Goal: Book appointment/travel/reservation

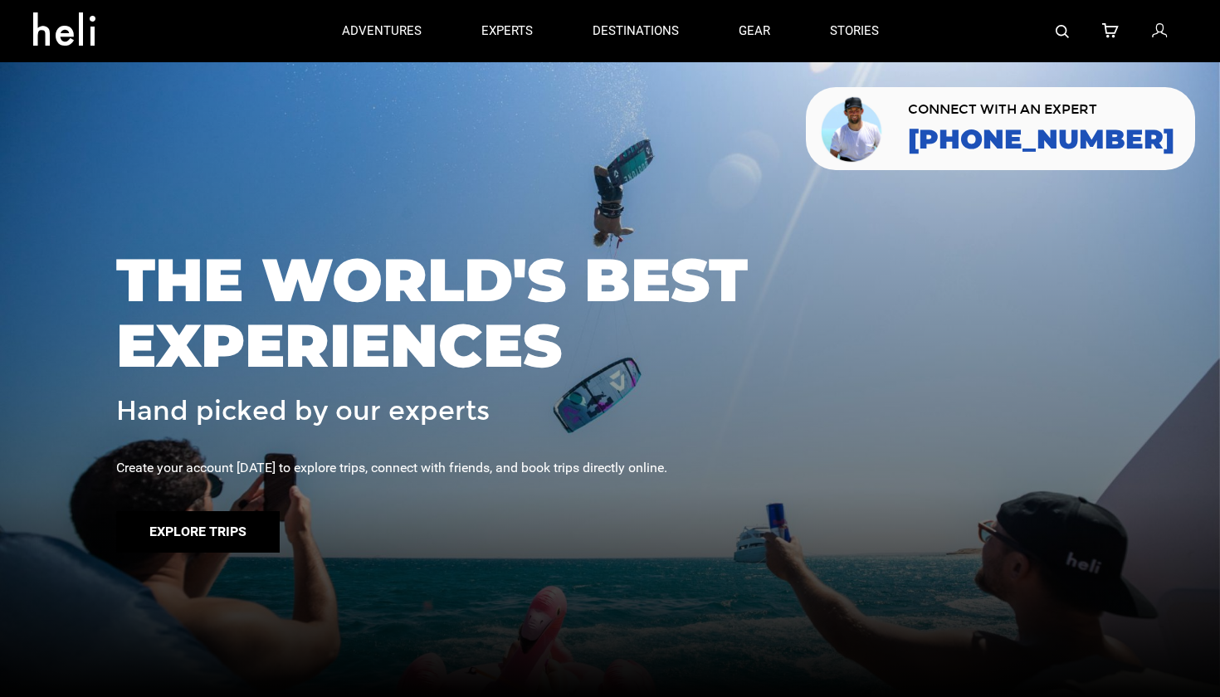
click at [216, 529] on button "Explore Trips" at bounding box center [197, 531] width 163 height 41
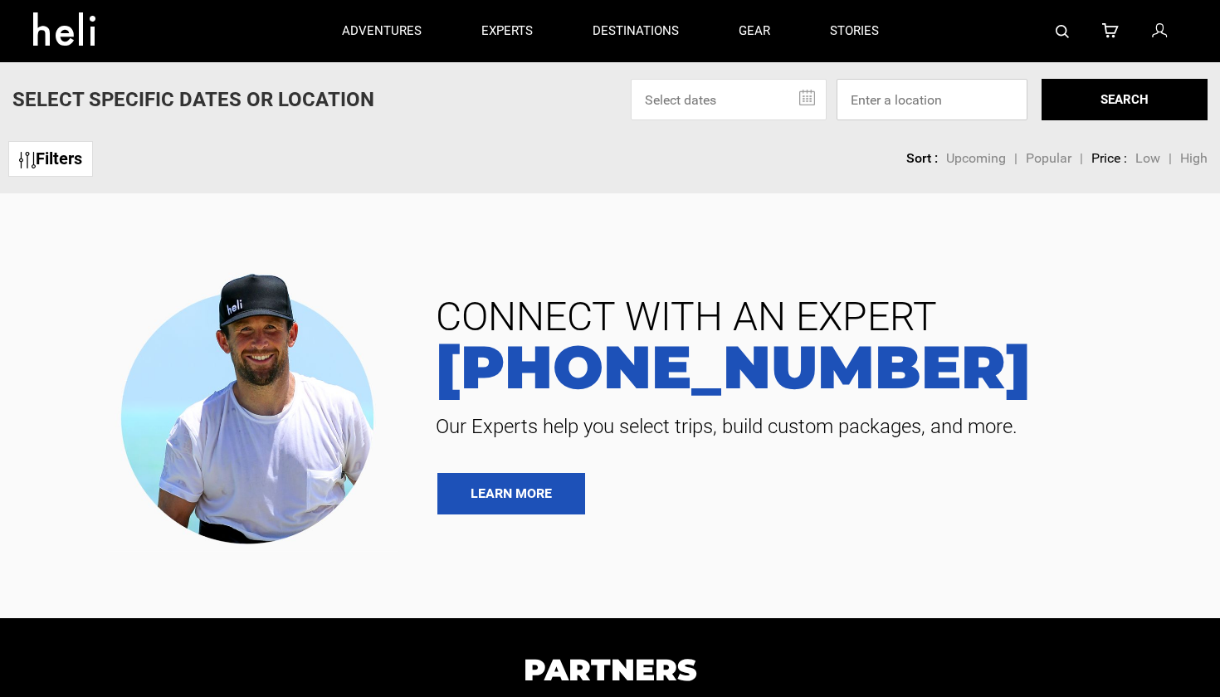
click at [928, 110] on input at bounding box center [931, 99] width 191 height 41
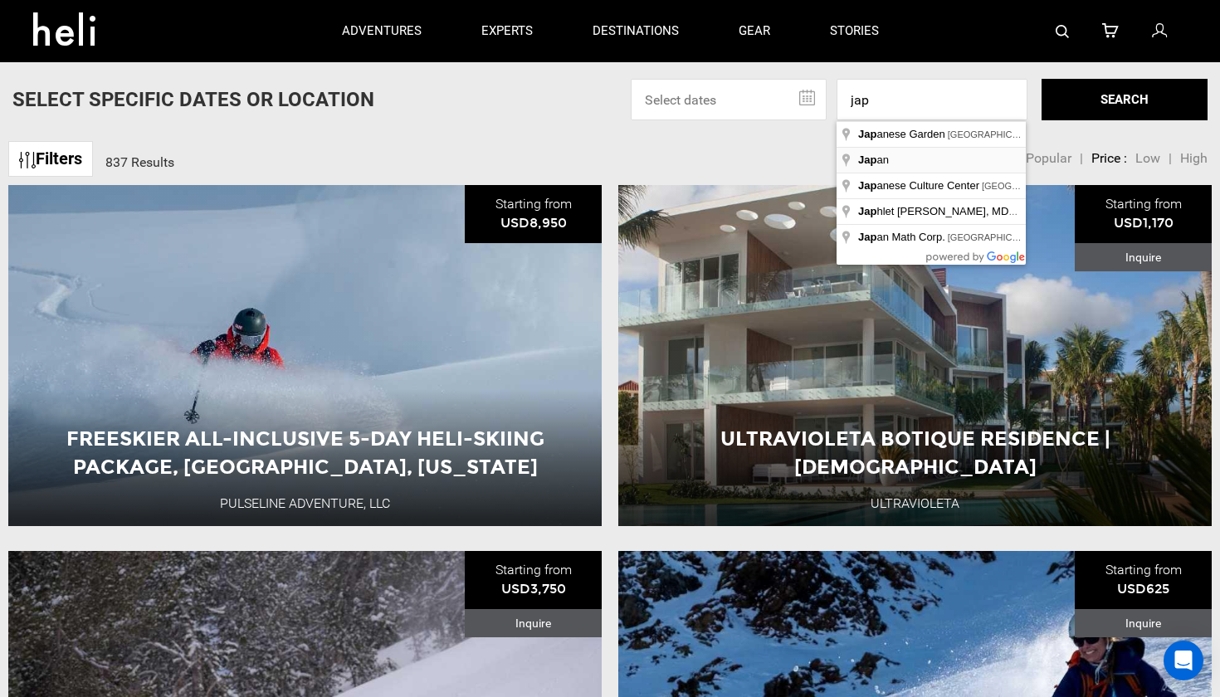
type input "[GEOGRAPHIC_DATA]"
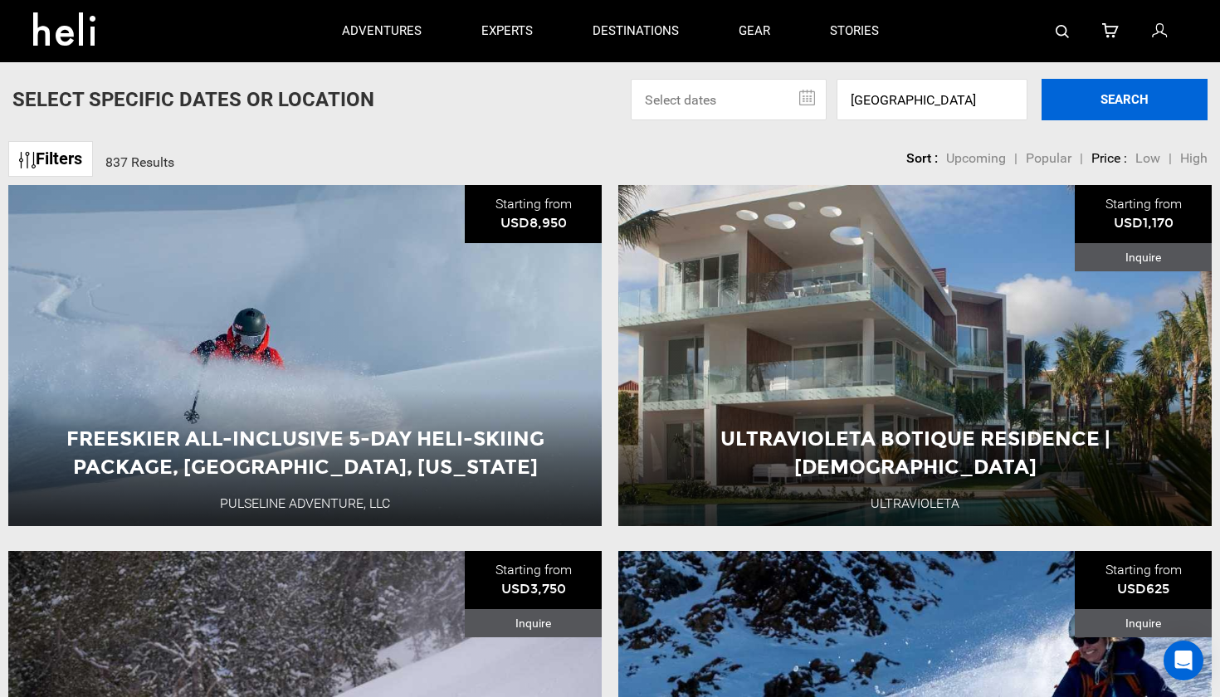
click at [1114, 92] on button "SEARCH" at bounding box center [1124, 99] width 166 height 41
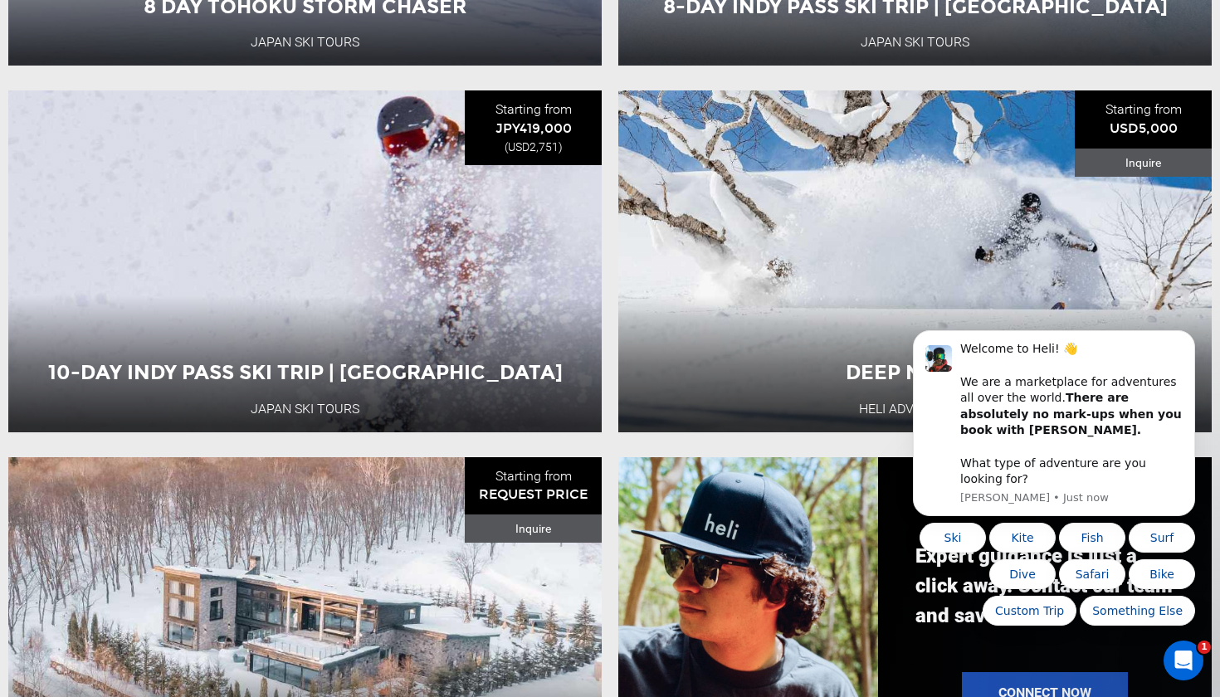
scroll to position [831, 0]
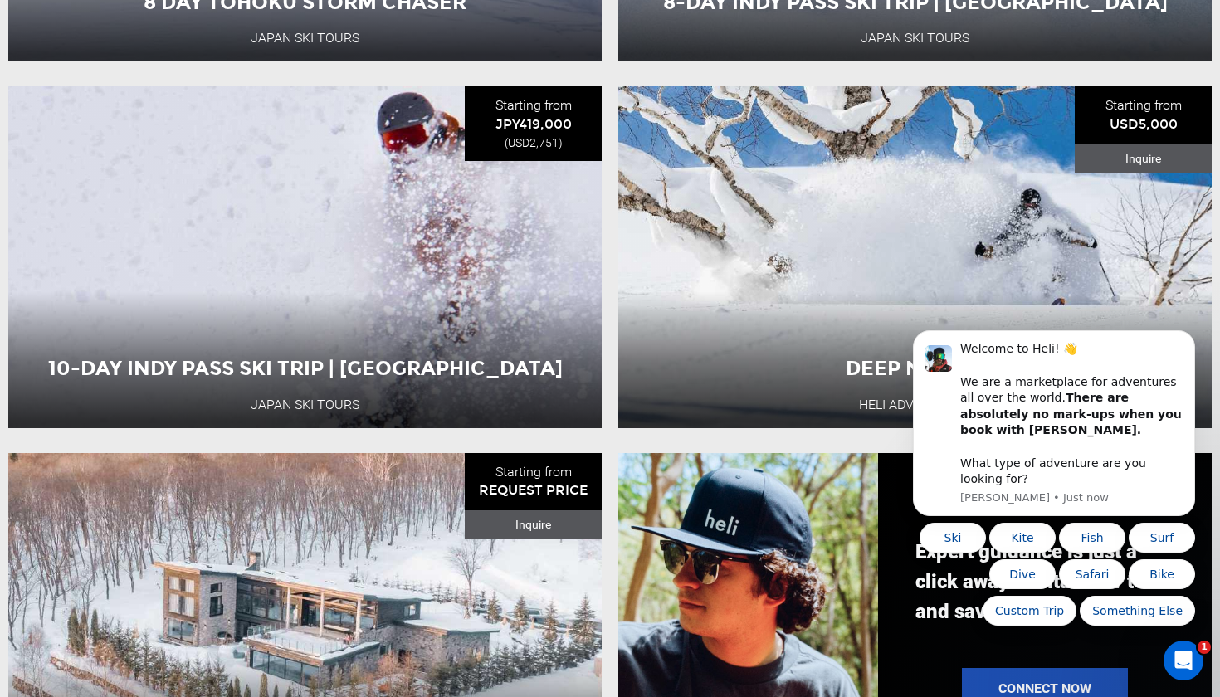
click at [606, 256] on li "10-Day Indy Pass Ski Trip | Tohoku [GEOGRAPHIC_DATA] Ski Tours Starting from JP…" at bounding box center [305, 257] width 610 height 342
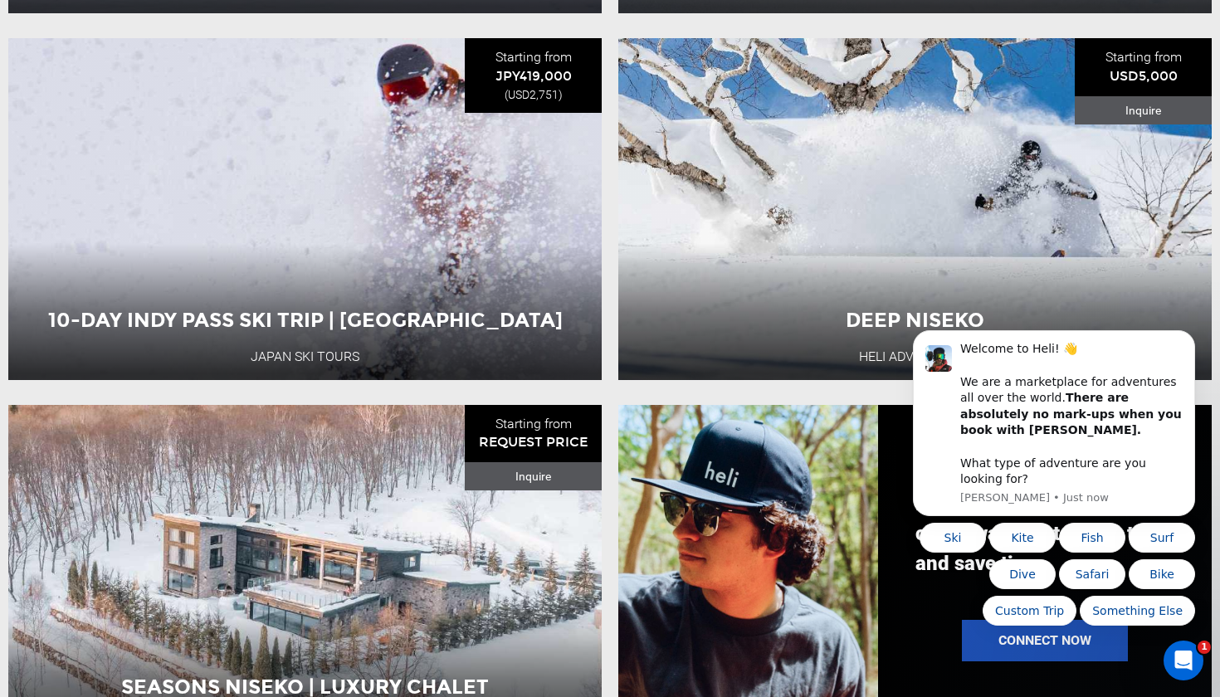
scroll to position [902, 0]
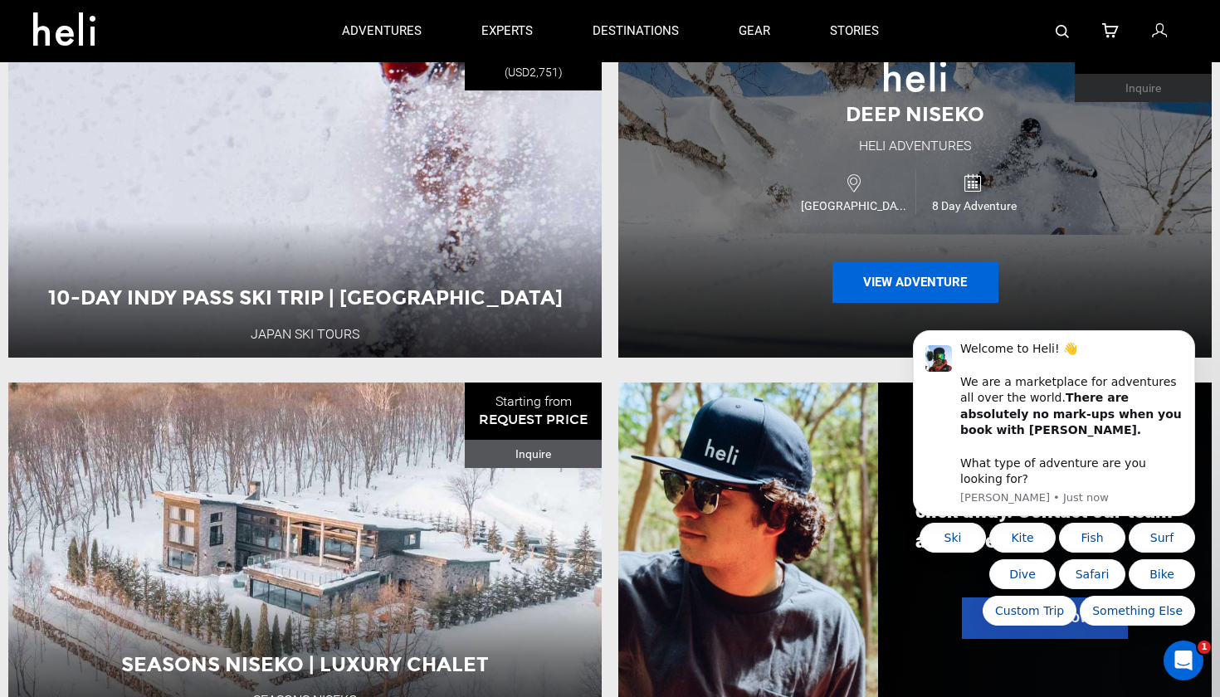
click at [910, 272] on button "View Adventure" at bounding box center [915, 281] width 166 height 41
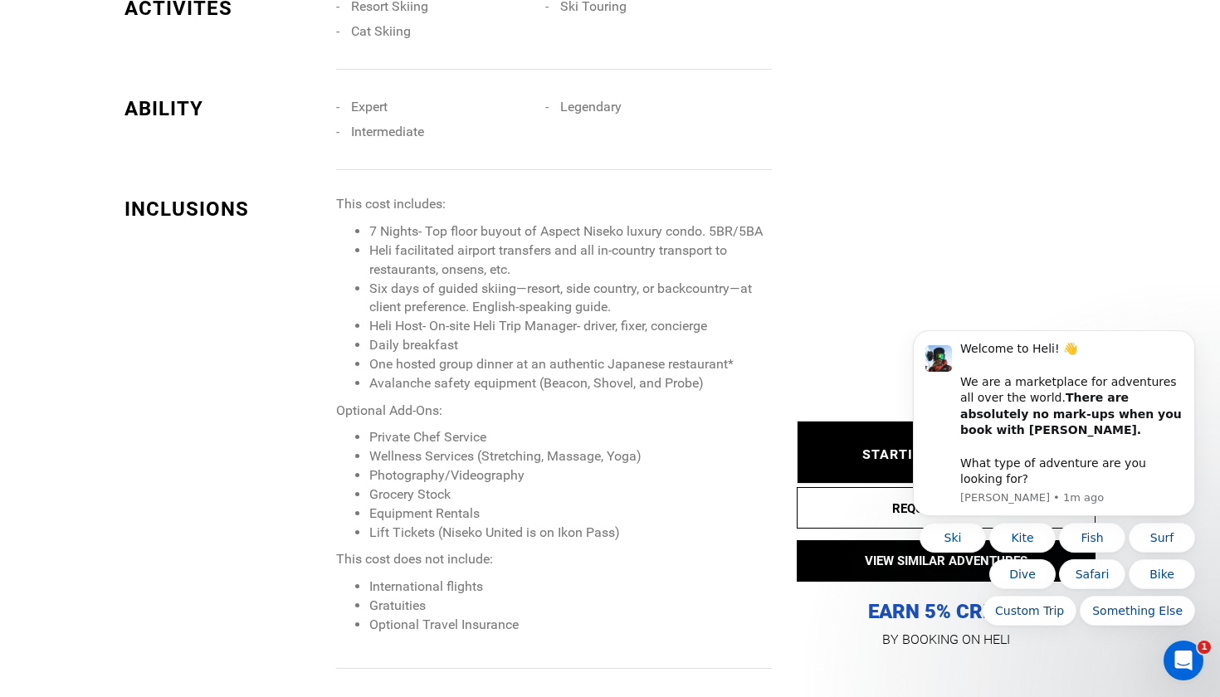
scroll to position [1491, 0]
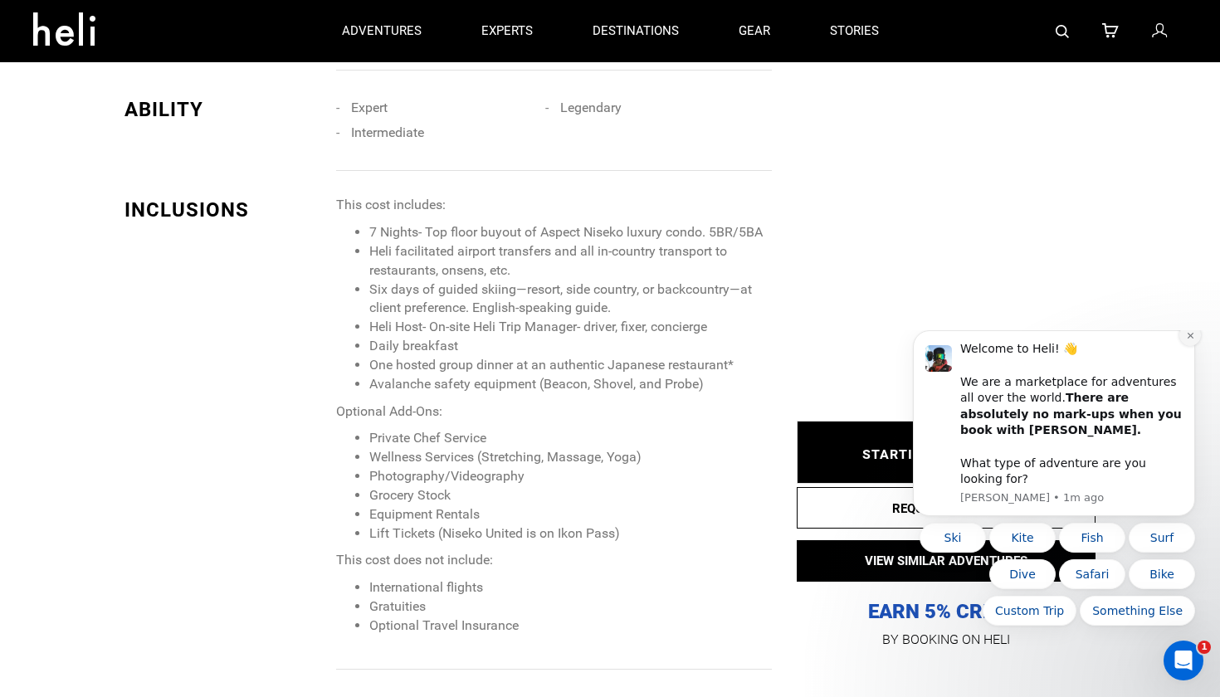
click at [1186, 340] on icon "Dismiss notification" at bounding box center [1190, 335] width 9 height 9
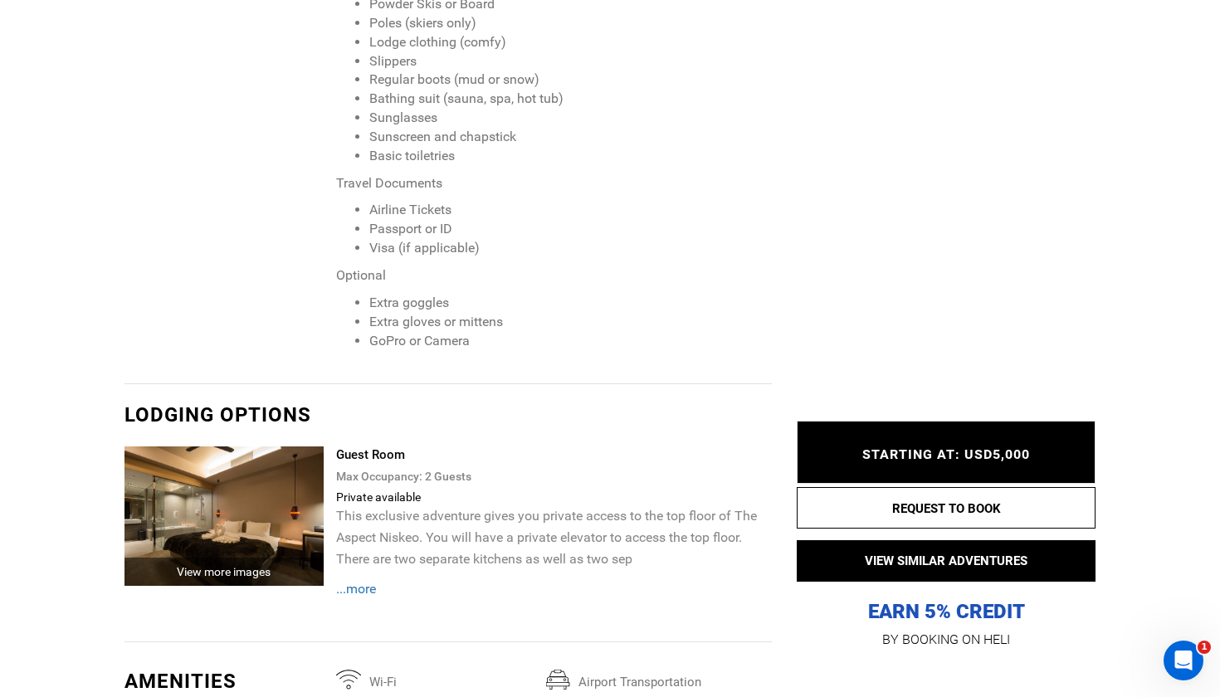
scroll to position [2963, 0]
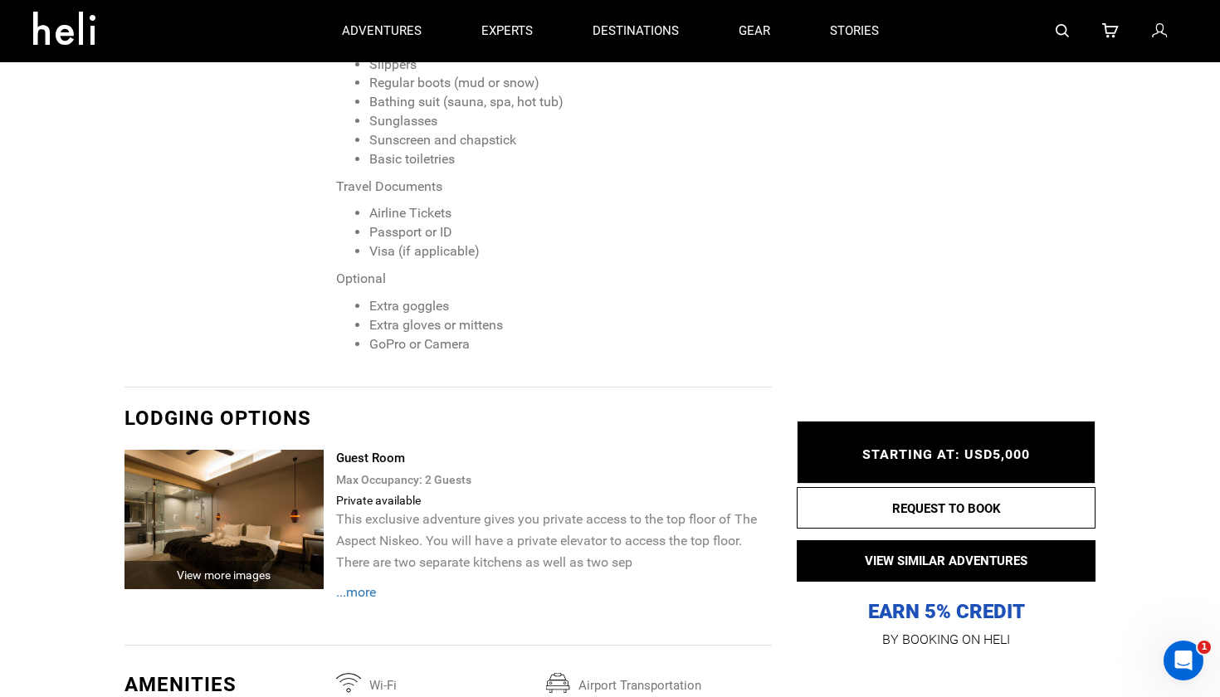
click at [369, 584] on span "...more" at bounding box center [356, 592] width 40 height 16
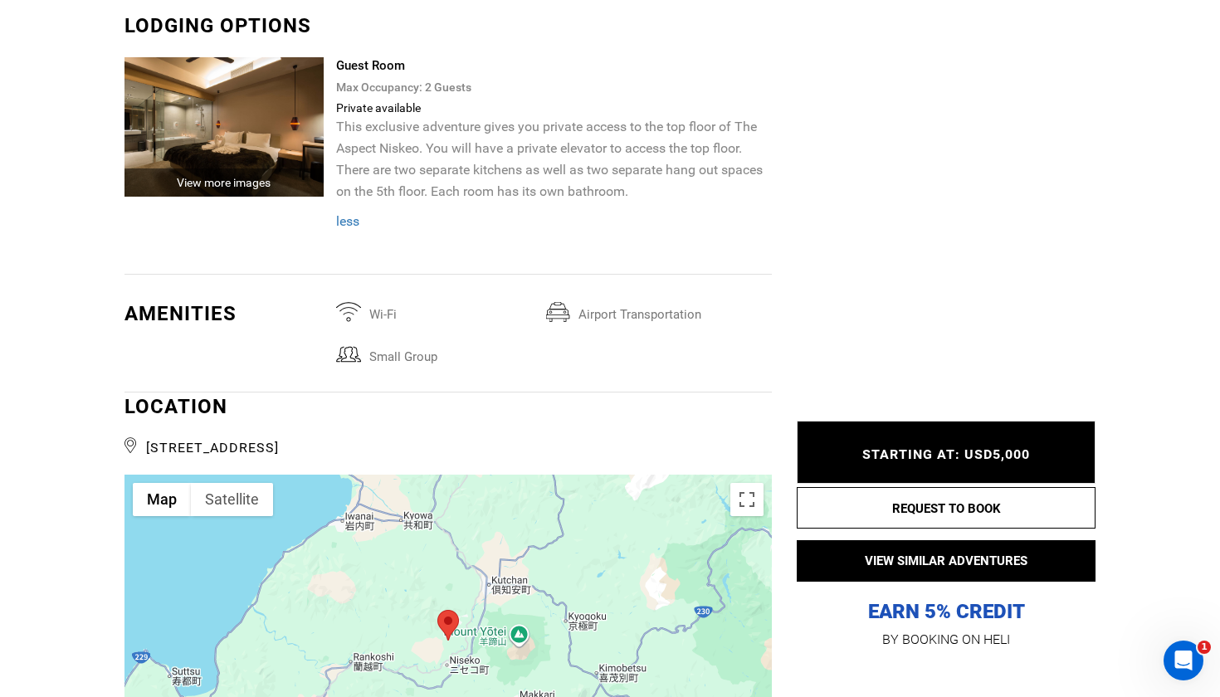
scroll to position [3361, 0]
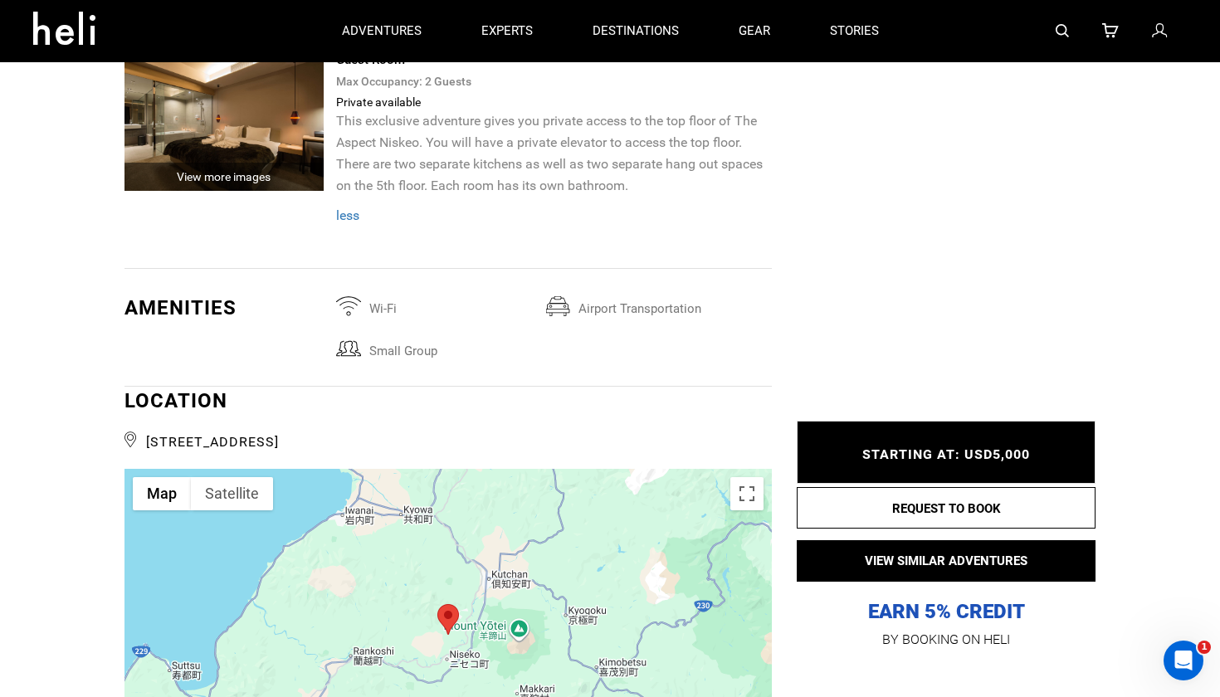
click at [982, 460] on span "STARTING AT: USD5,000" at bounding box center [946, 454] width 168 height 16
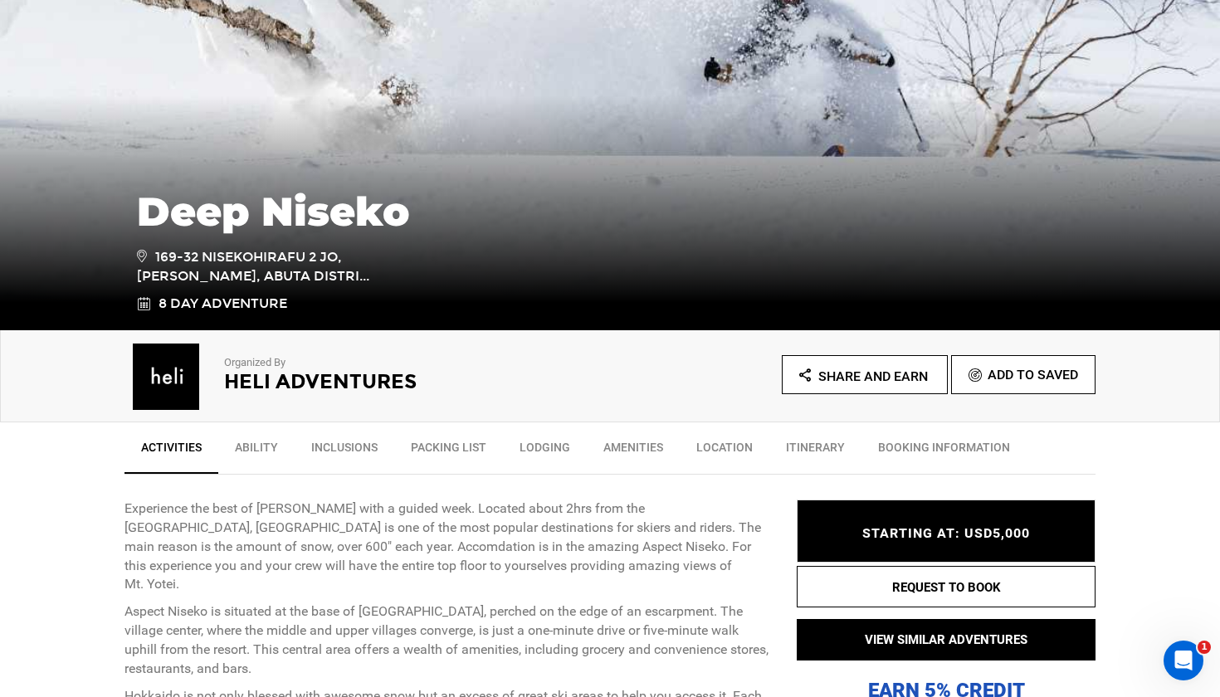
scroll to position [357, 0]
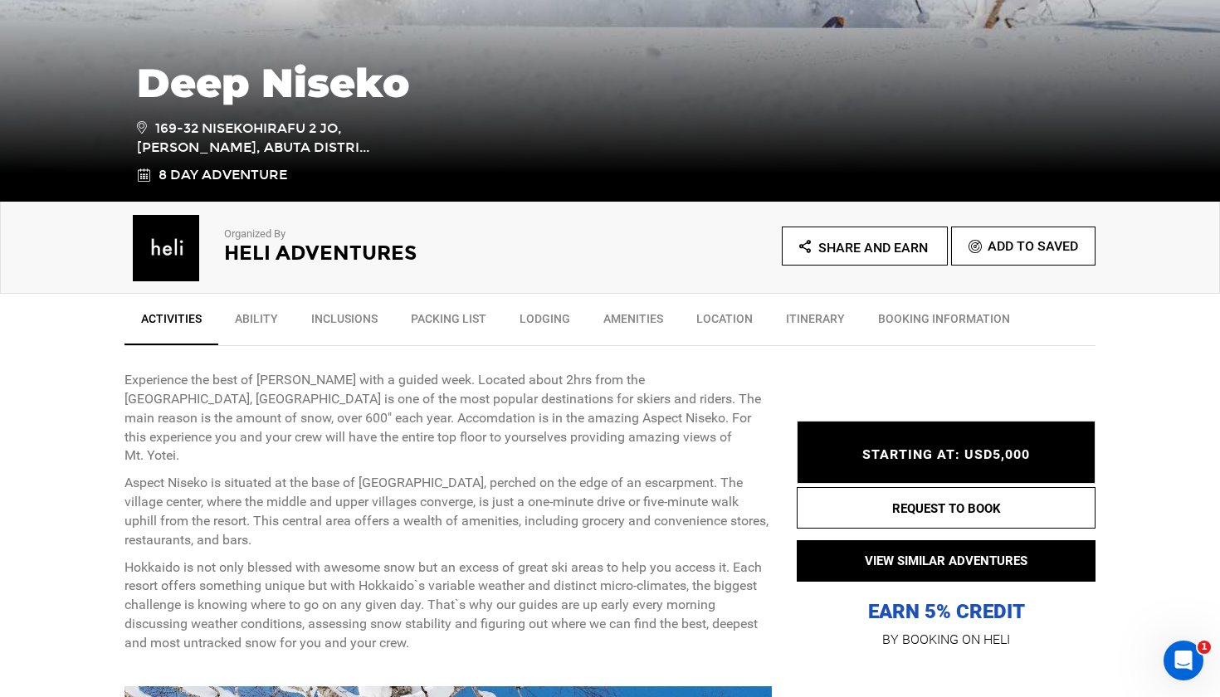
click at [950, 456] on span "STARTING AT: USD5,000" at bounding box center [946, 454] width 168 height 16
click at [816, 322] on link "Itinerary" at bounding box center [815, 322] width 92 height 41
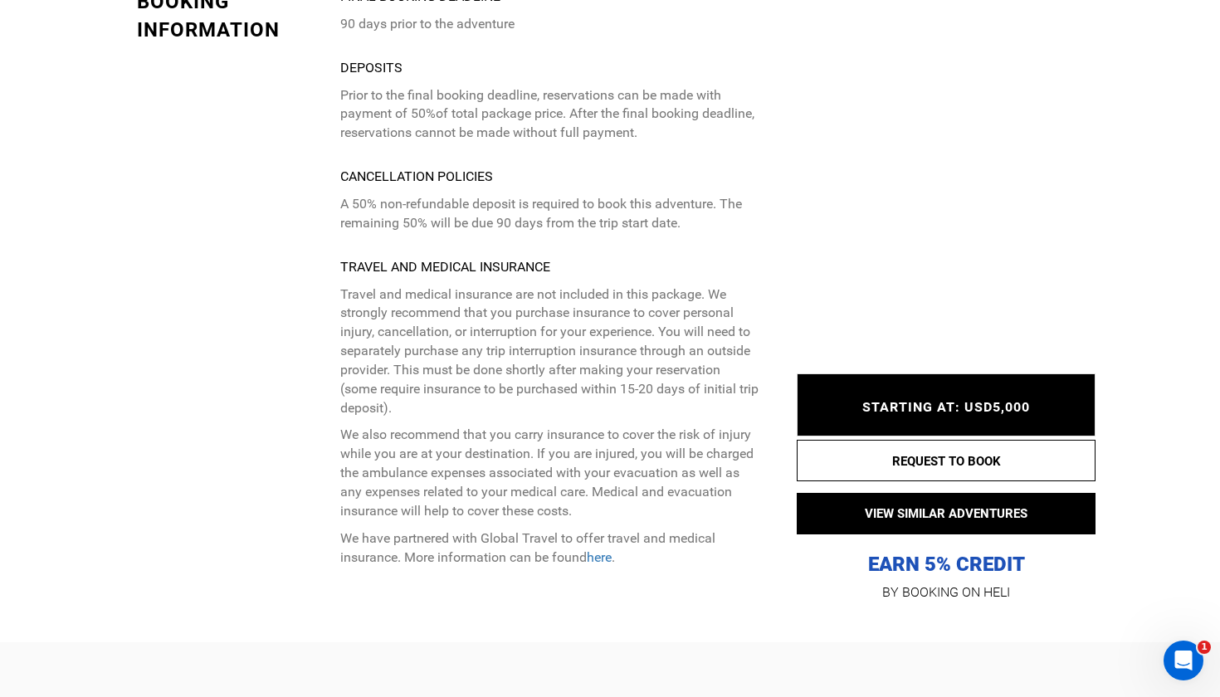
scroll to position [7442, 0]
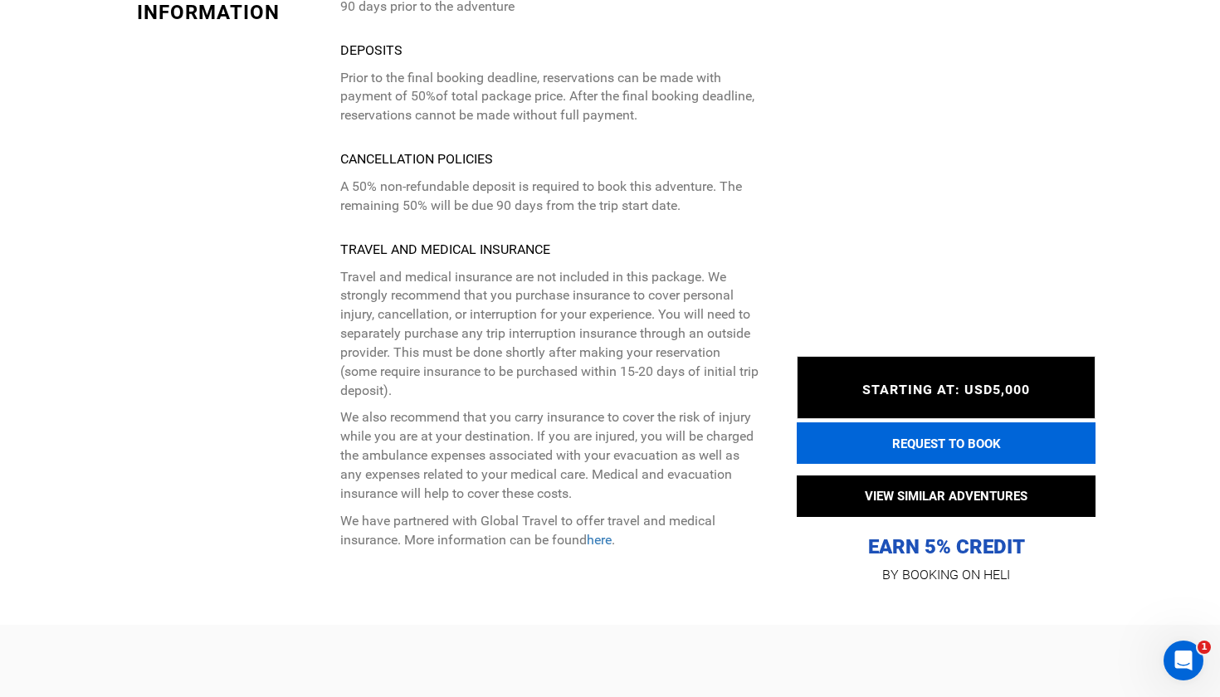
click at [977, 422] on button "REQUEST TO BOOK" at bounding box center [946, 442] width 299 height 41
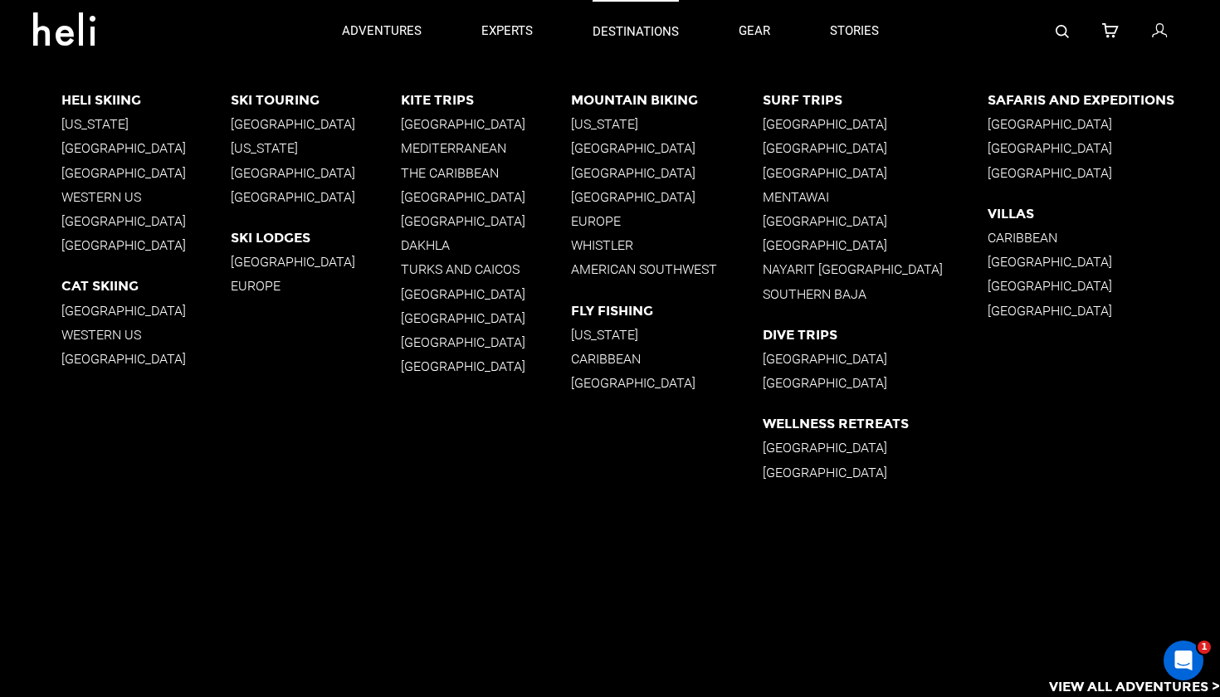
click at [643, 38] on p "destinations" at bounding box center [635, 31] width 86 height 17
click at [106, 337] on p "Western US" at bounding box center [146, 335] width 170 height 16
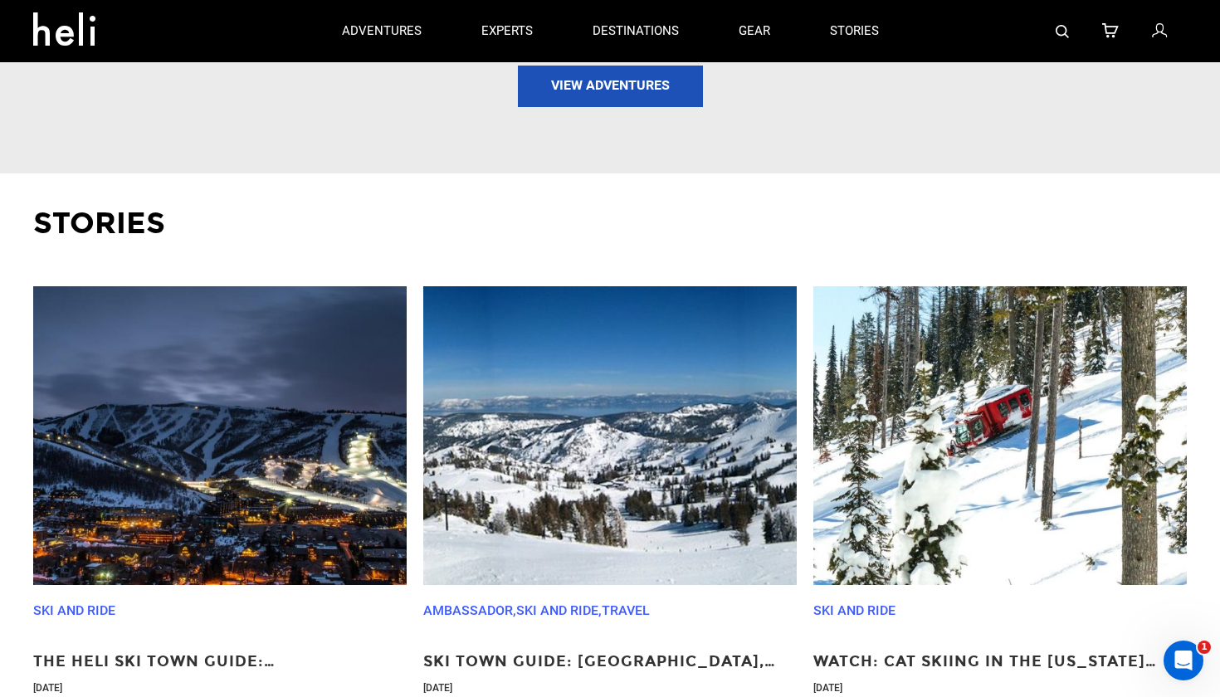
scroll to position [2010, 0]
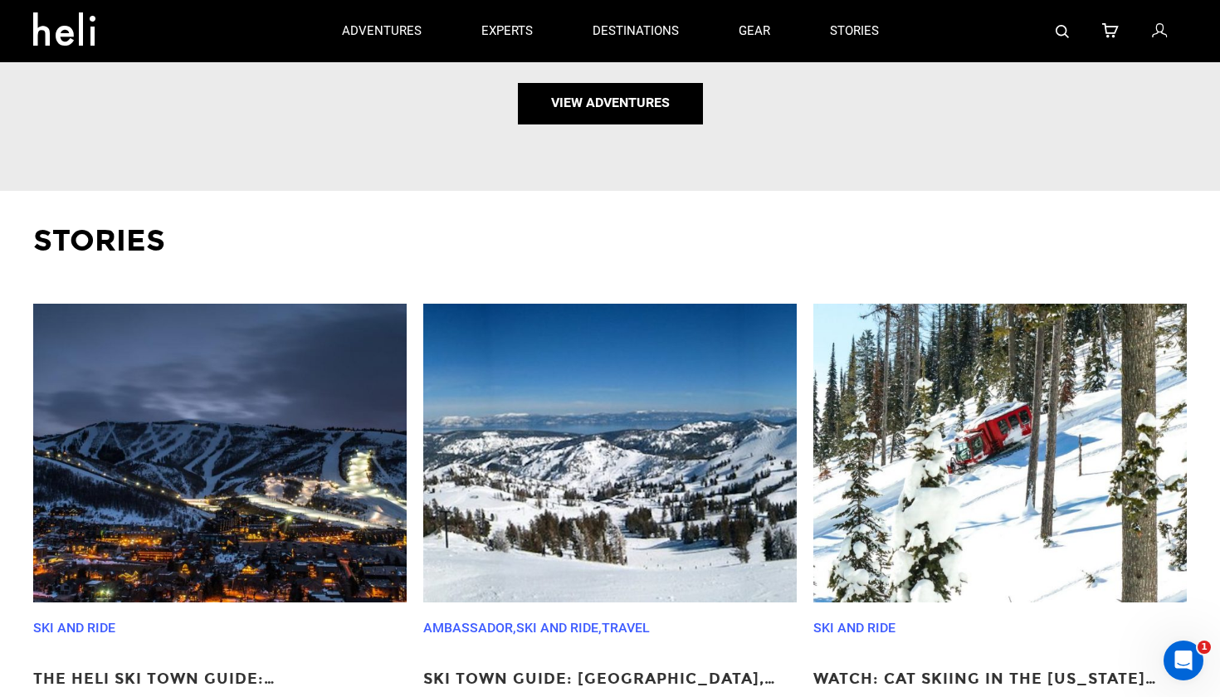
click at [633, 100] on link "View Adventures" at bounding box center [610, 103] width 185 height 41
type input "Cat Skiing"
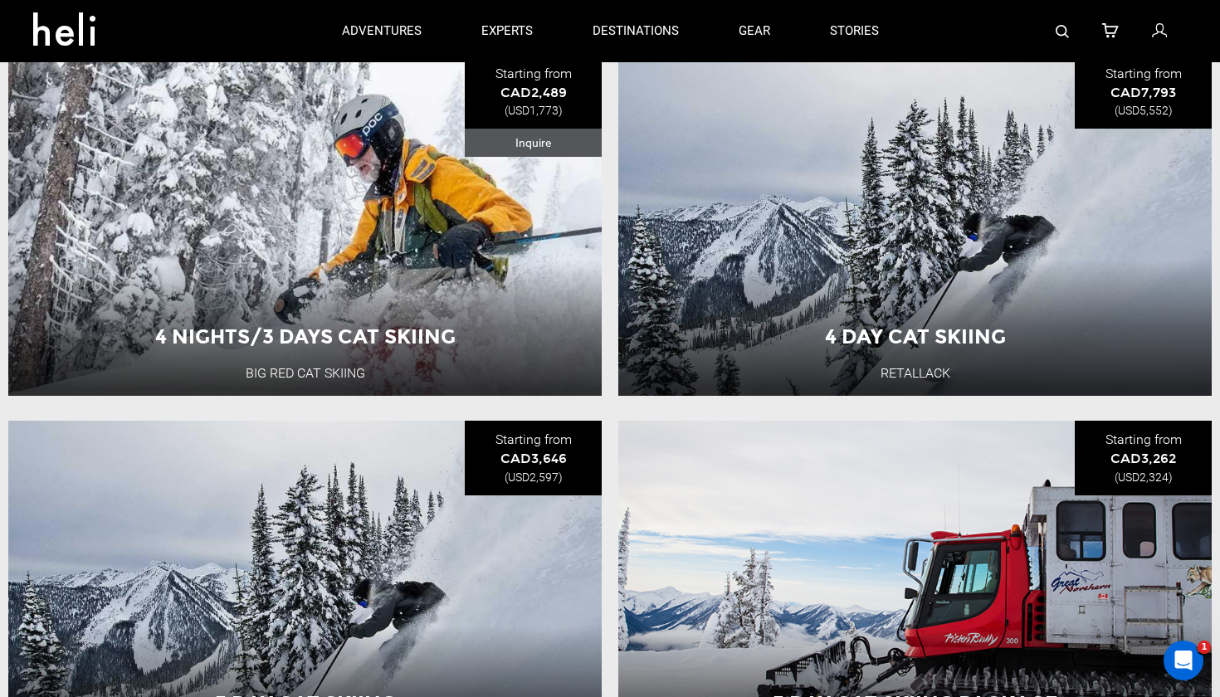
scroll to position [3504, 0]
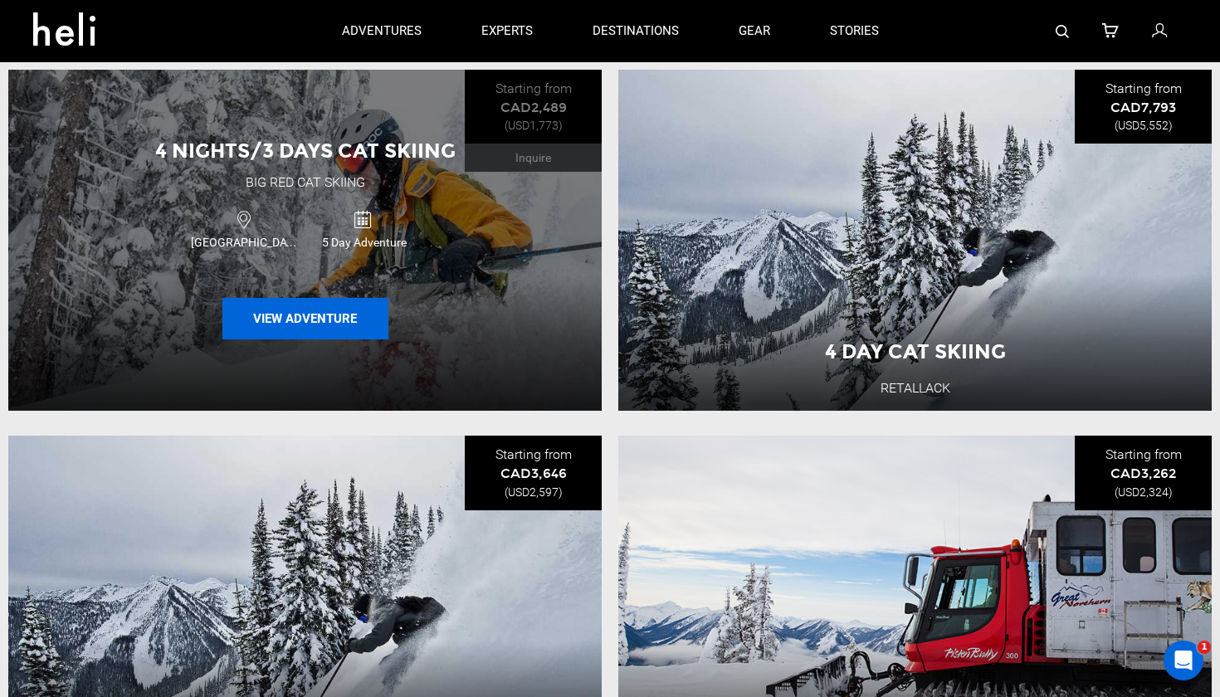
click at [326, 313] on button "View Adventure" at bounding box center [305, 318] width 166 height 41
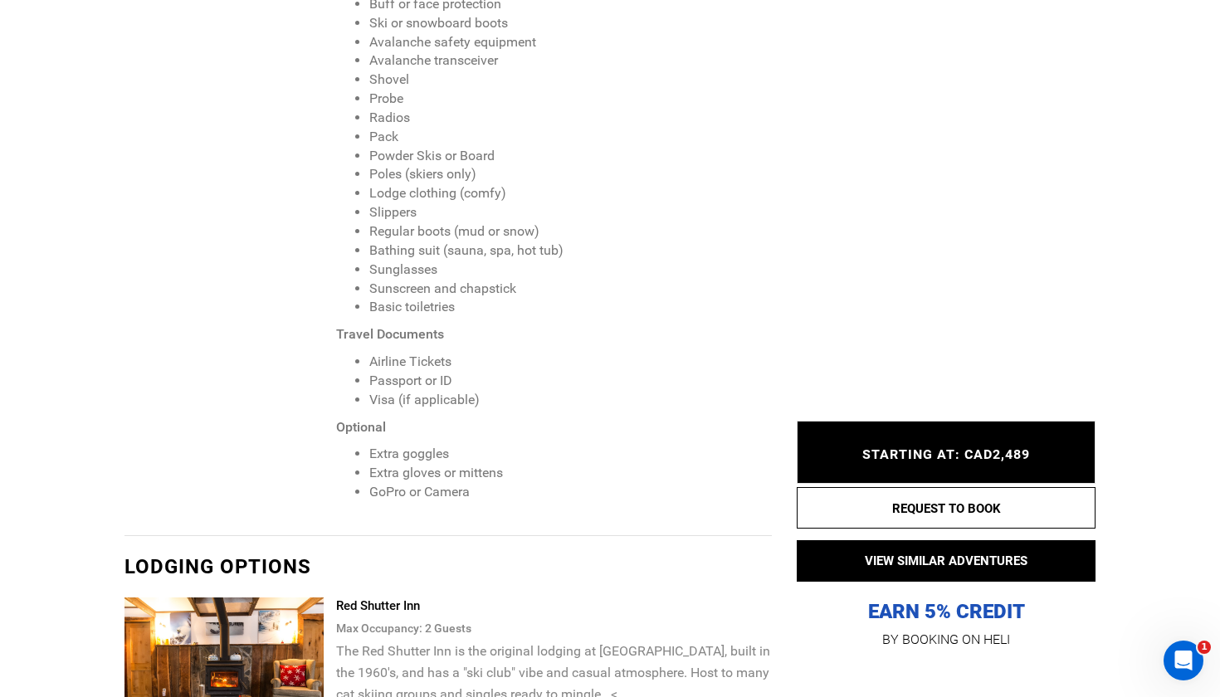
scroll to position [2139, 0]
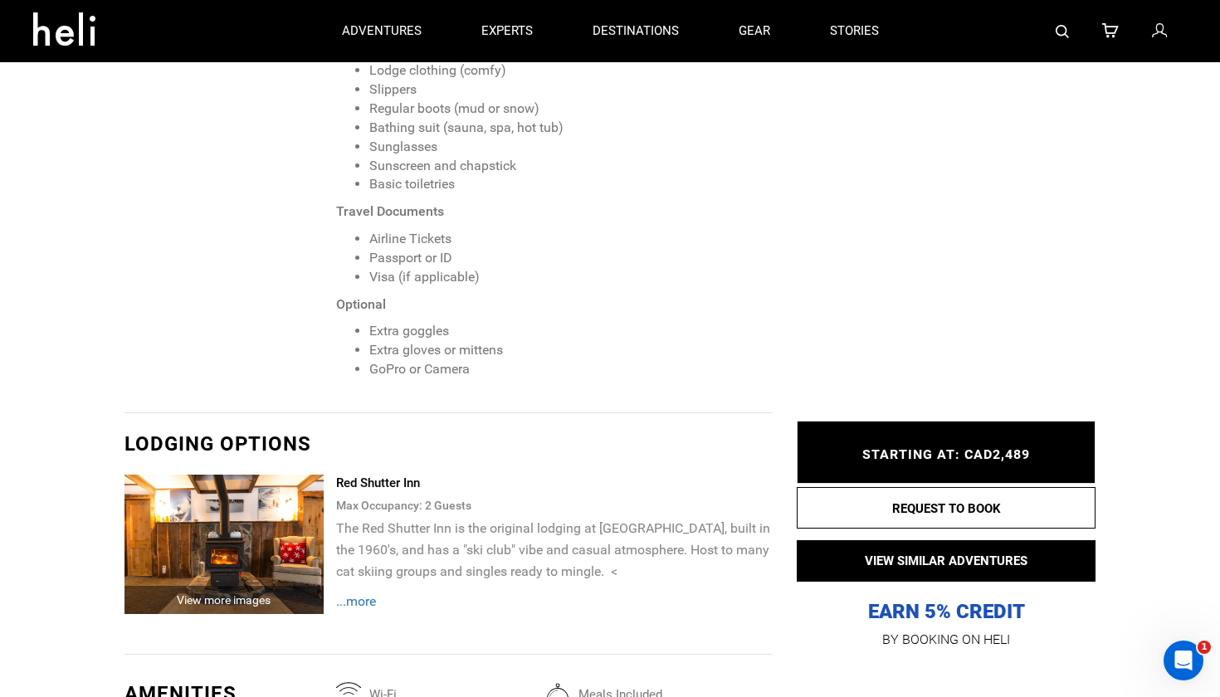
click at [370, 593] on span "...more" at bounding box center [356, 601] width 40 height 16
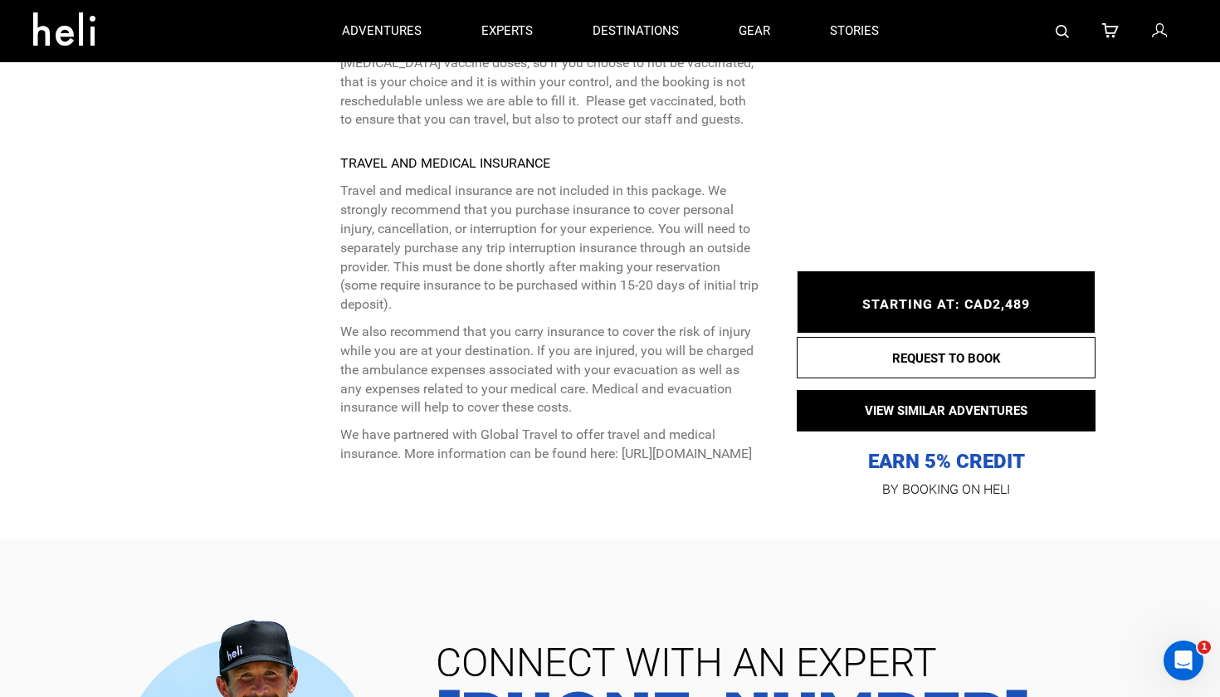
scroll to position [5708, 0]
